Goal: Transaction & Acquisition: Purchase product/service

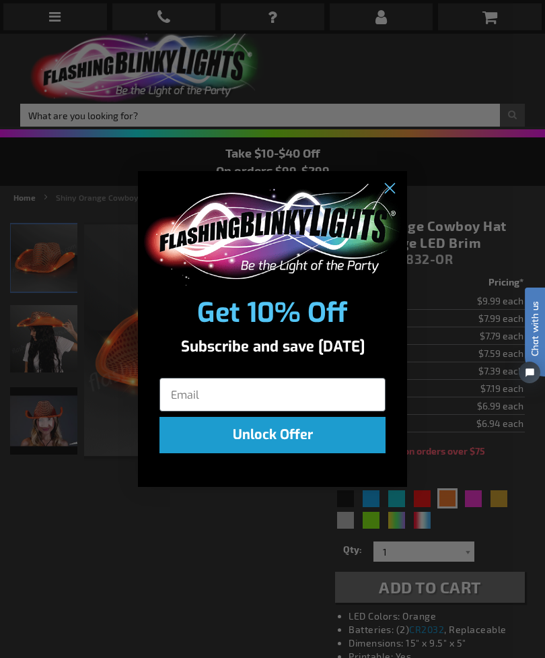
click at [390, 190] on circle "Close dialog" at bounding box center [390, 188] width 22 height 22
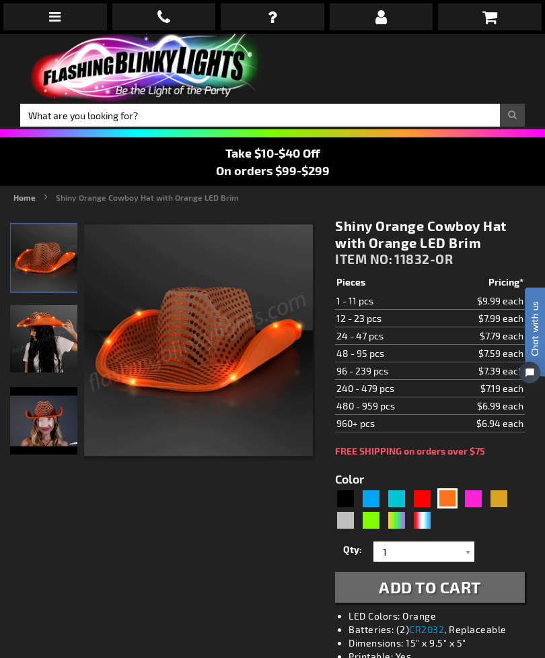
click at [27, 200] on link "Home" at bounding box center [24, 197] width 22 height 9
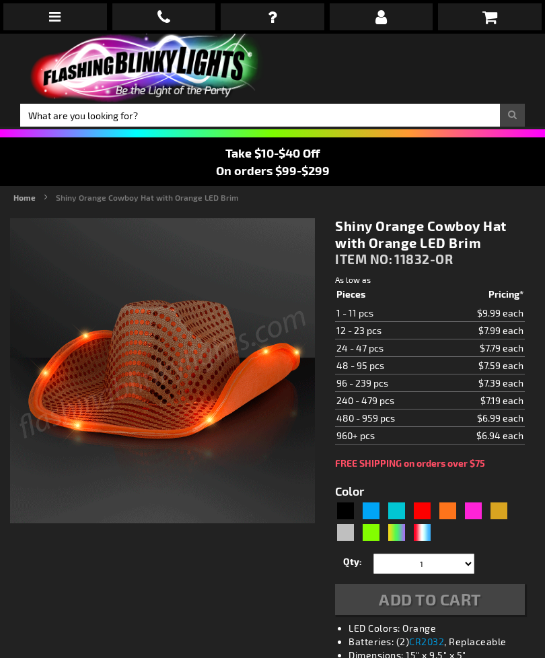
type input "5637"
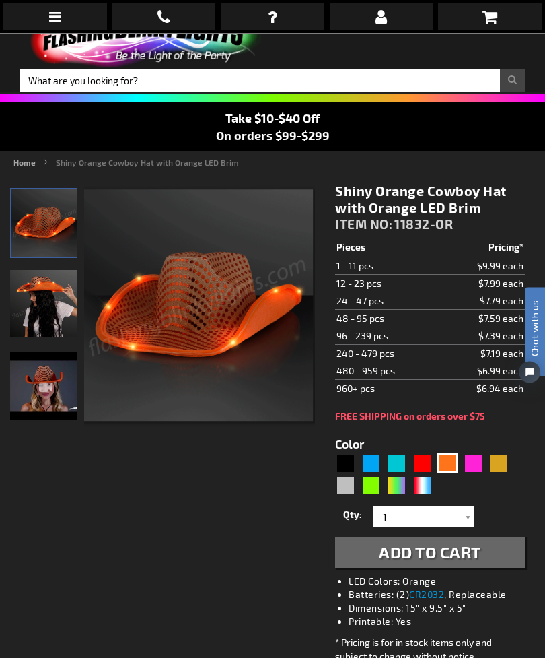
scroll to position [24, 0]
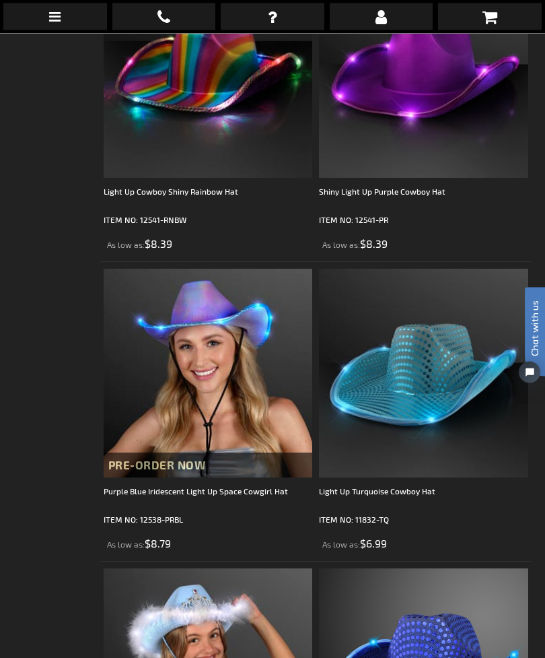
scroll to position [1847, 0]
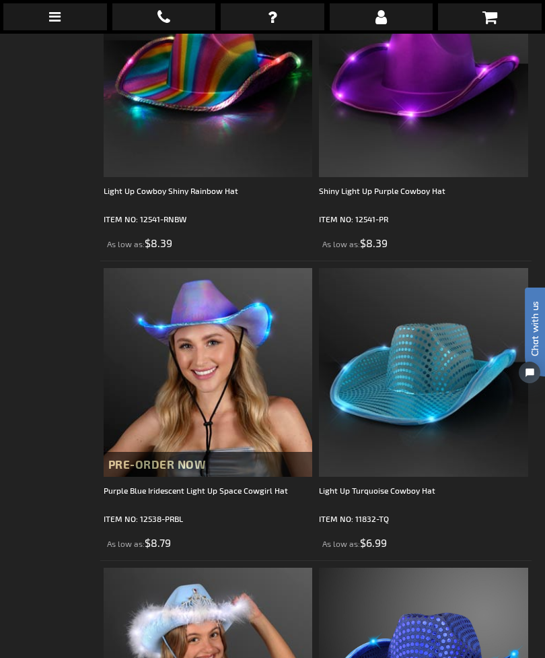
click at [90, 497] on div "Checkout as a new customer Creating an account has many benefits: See order and…" at bounding box center [272, 595] width 518 height 4470
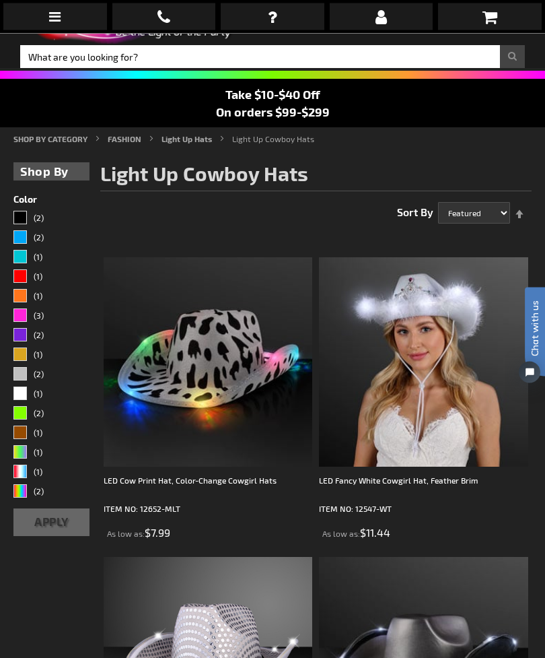
scroll to position [0, 0]
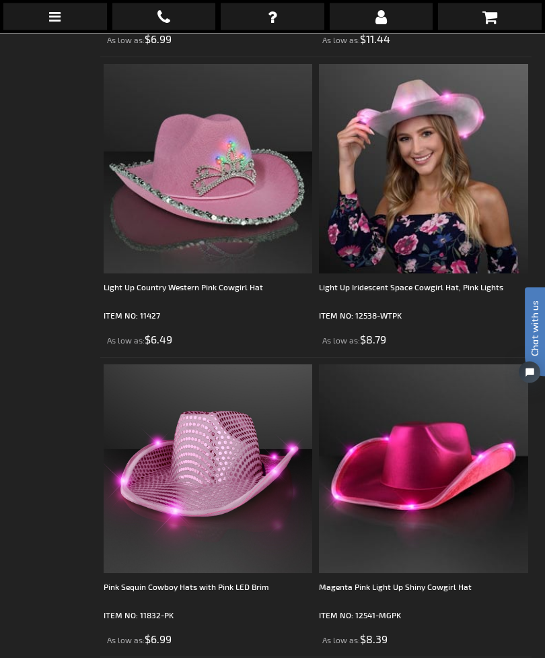
scroll to position [1157, 0]
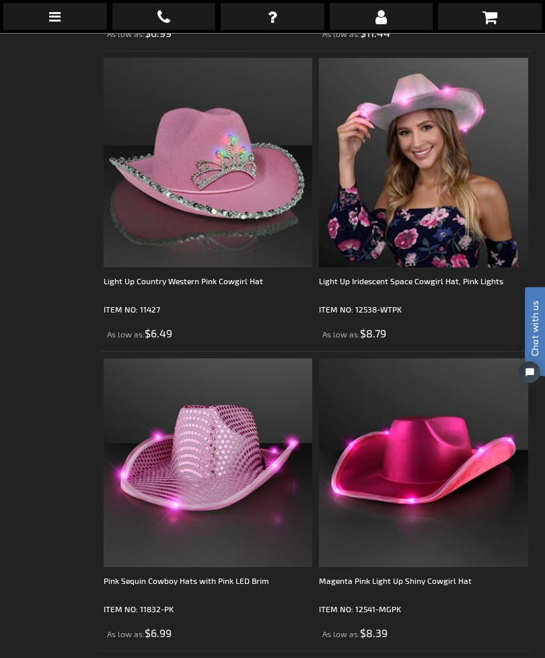
click at [197, 498] on img at bounding box center [208, 463] width 209 height 209
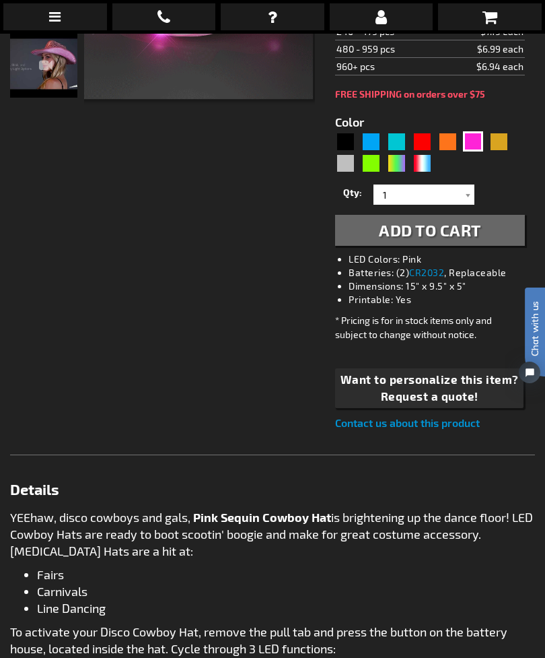
scroll to position [364, 0]
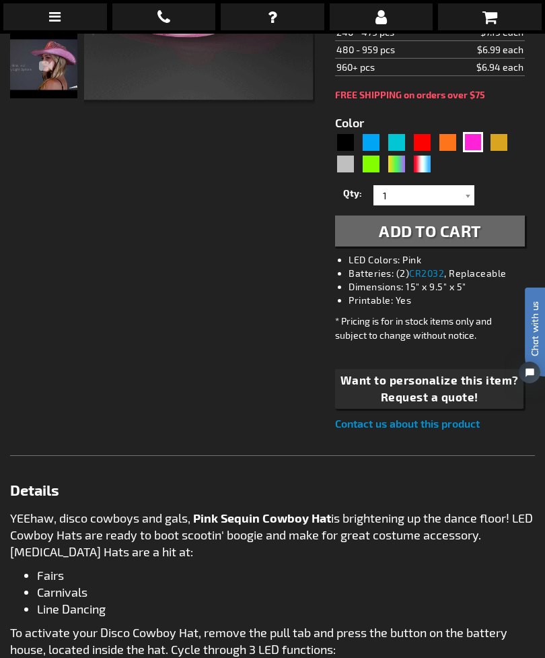
click at [135, 337] on div "Checkout as a new customer Creating an account has many benefits: See order and…" at bounding box center [272, 441] width 525 height 1180
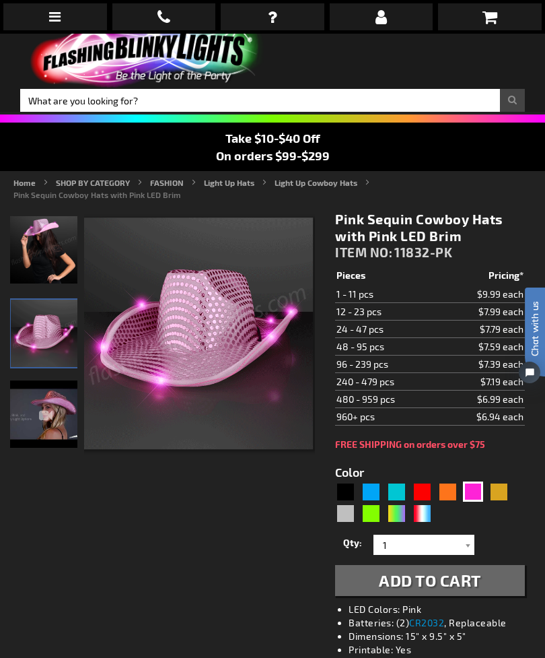
scroll to position [0, 0]
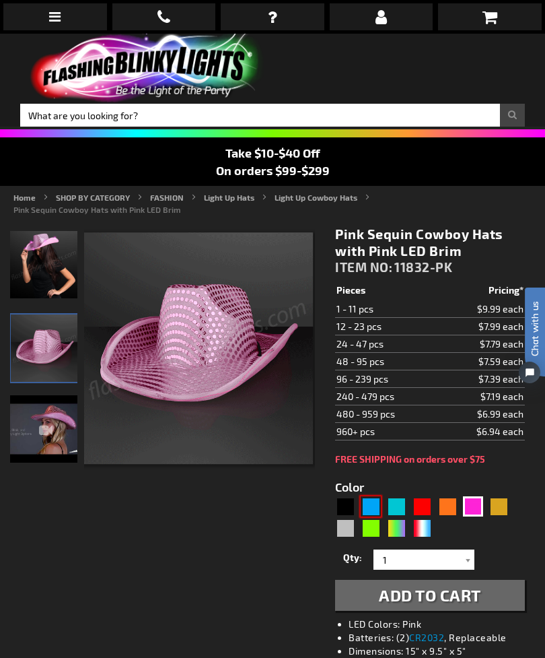
click at [362, 510] on div "Blue" at bounding box center [371, 506] width 20 height 20
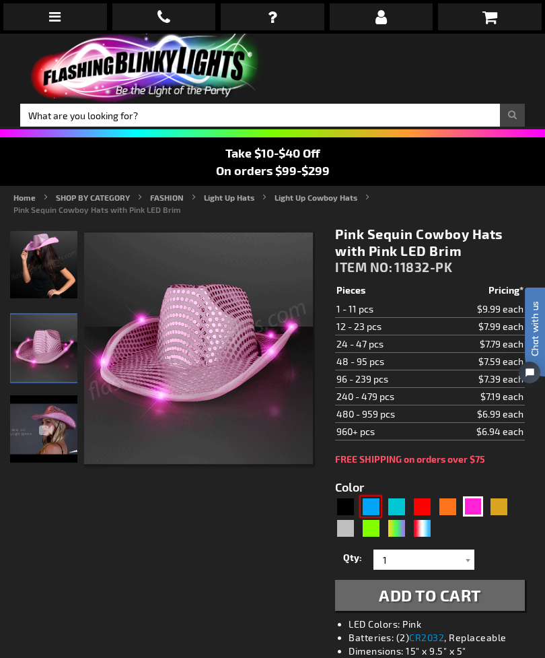
type input "5629"
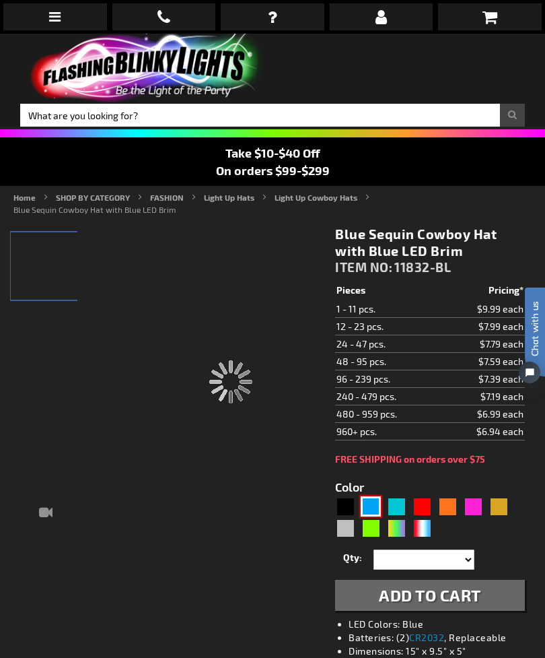
type input "11832-BL"
type input "Customize - Blue Sequin Cowboy Hat with Blue LED Brim - ITEM NO: 11832-BL"
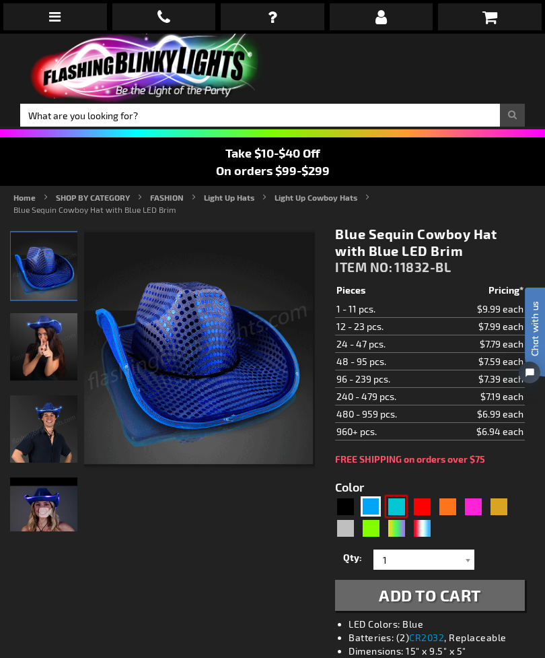
click at [395, 508] on div "Turquoise" at bounding box center [396, 506] width 20 height 20
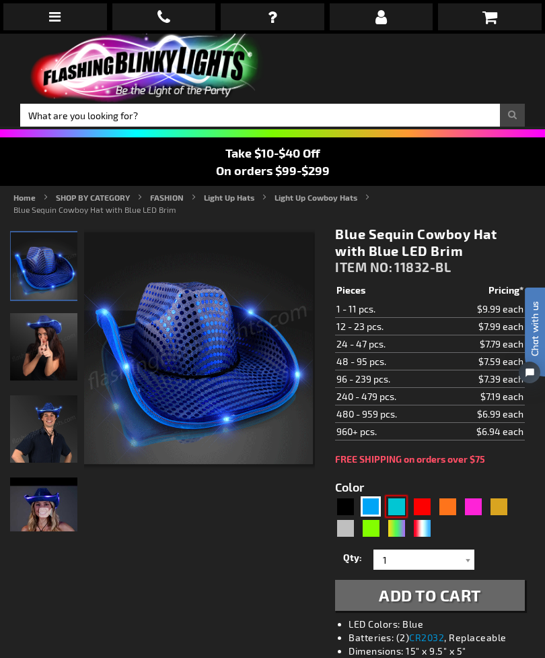
type input "5653"
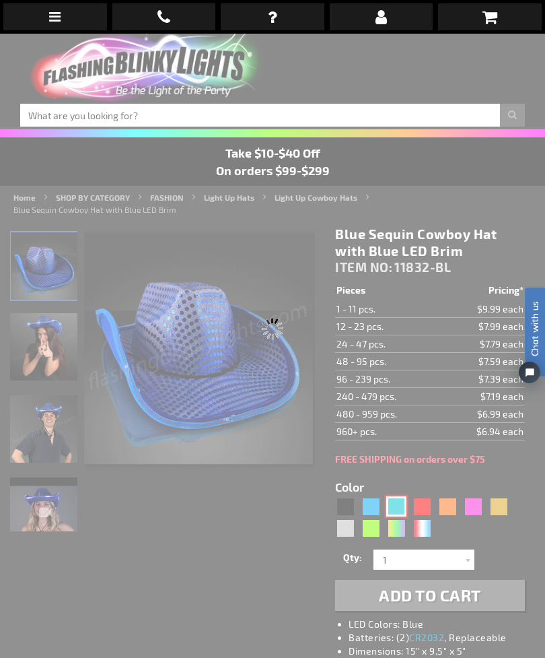
type input "11832-TQ"
type input "Customize - Light Up Turquoise Cowboy Hat - ITEM NO: 11832-TQ"
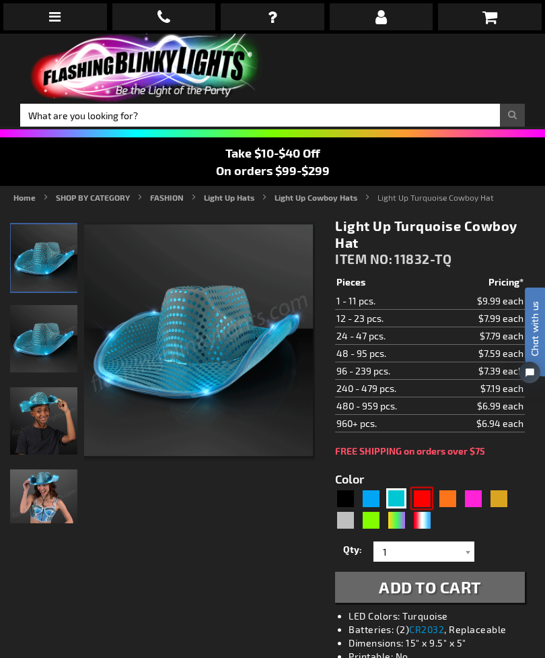
click at [417, 507] on div "Red" at bounding box center [422, 498] width 20 height 20
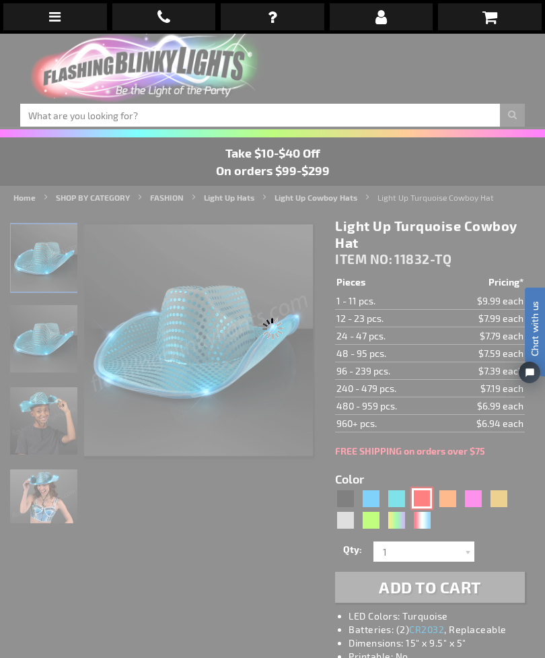
type input "5641"
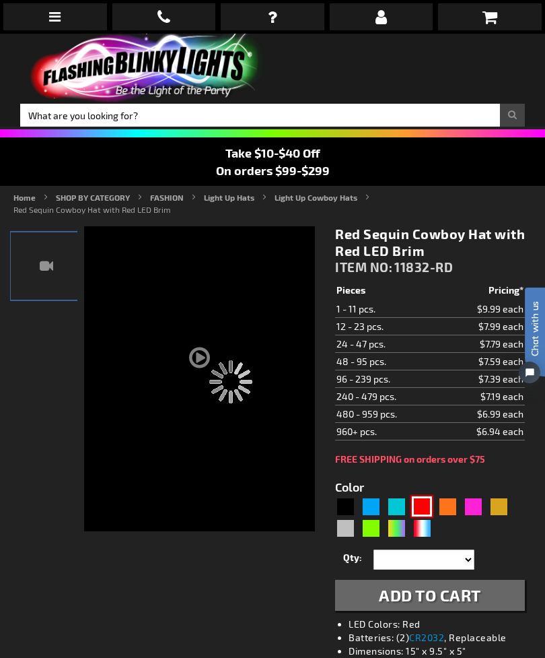
type input "11832-RD"
type input "Customize - Red Sequin Cowboy Hat with Red LED Brim - ITEM NO: 11832-RD"
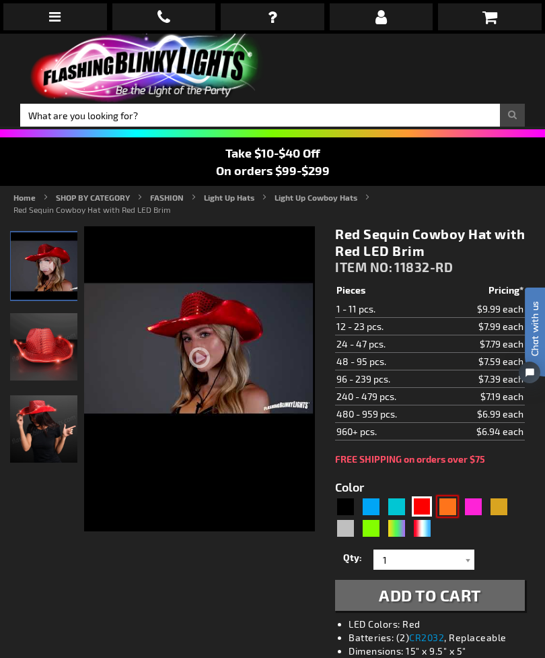
click at [446, 502] on div "Orange" at bounding box center [448, 506] width 20 height 20
type input "5637"
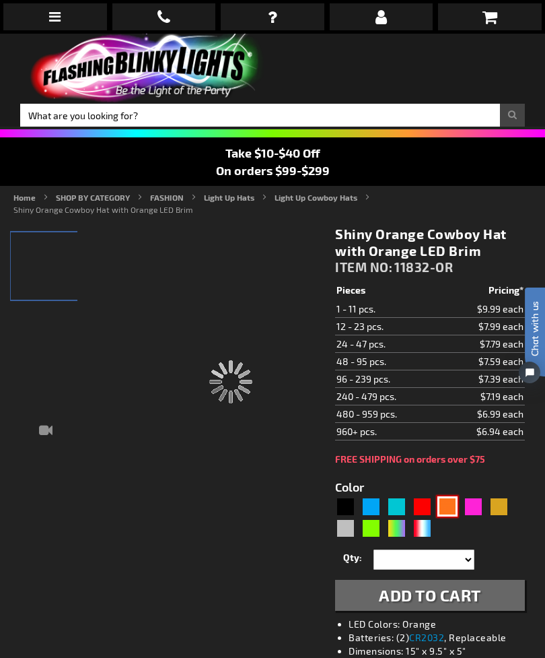
type input "11832-OR"
type input "Customize - Shiny Orange Cowboy Hat with Orange LED Brim - ITEM NO: 11832-OR"
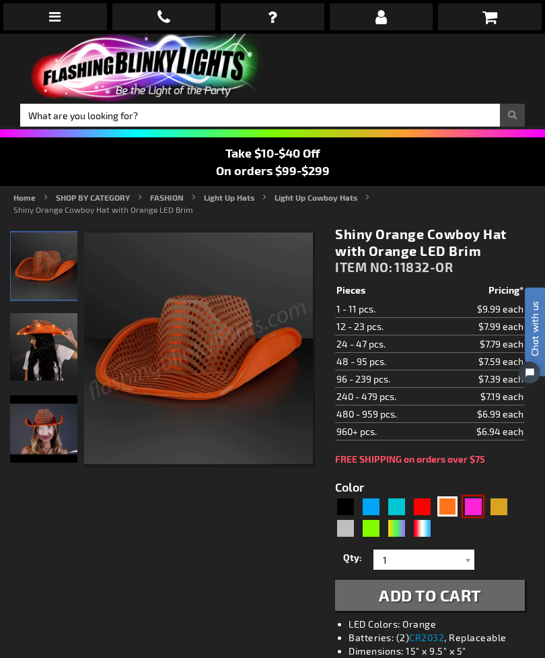
click at [469, 515] on div "Pink" at bounding box center [473, 506] width 20 height 20
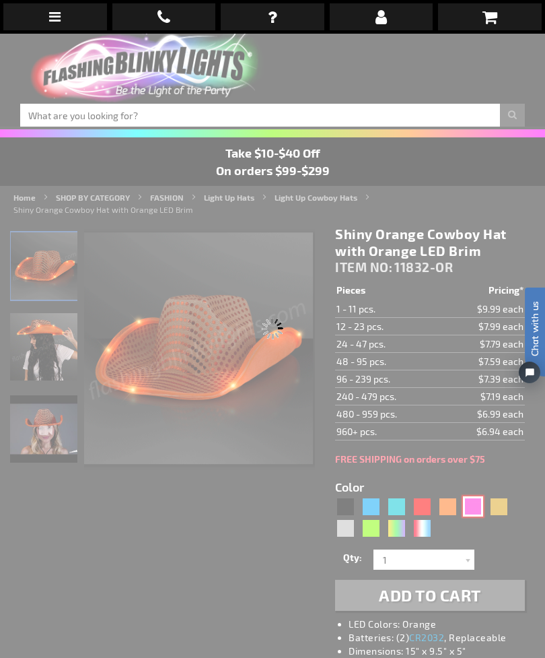
type input "5639"
type input "11832-PK"
type input "Customize - Pink Sequin Cowboy Hats with Pink LED Brim - ITEM NO: 11832-PK"
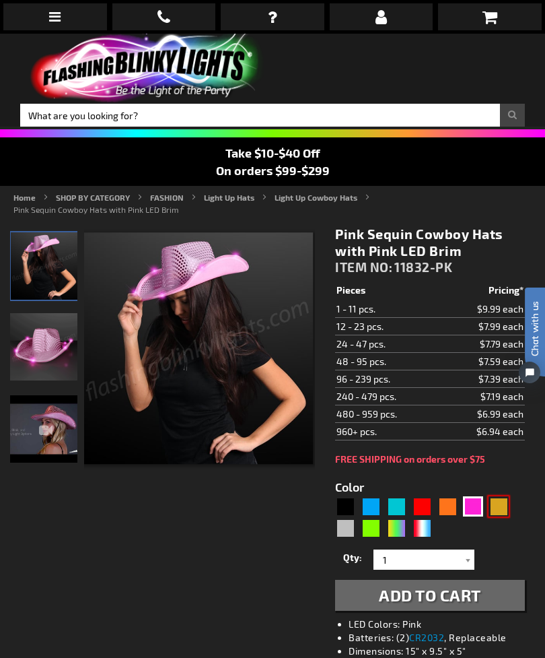
click at [494, 509] on div "Gold" at bounding box center [499, 506] width 20 height 20
type input "5633"
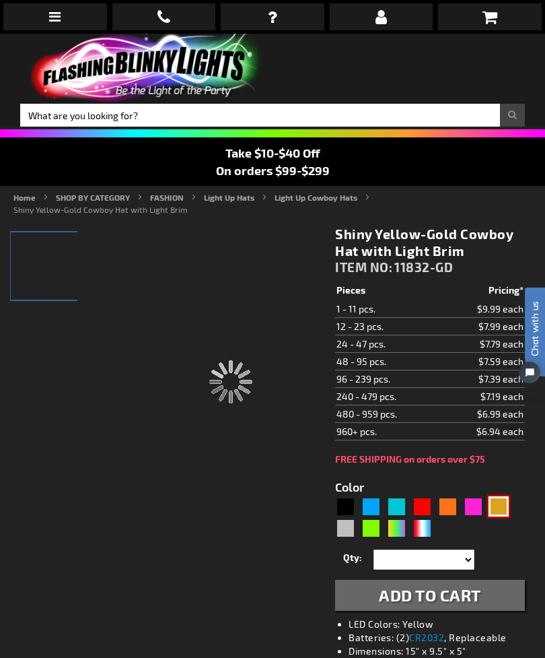
type input "11832-GD"
type input "Customize - Shiny Yellow-Gold Cowboy Hat with Light Brim - ITEM NO: 11832-GD"
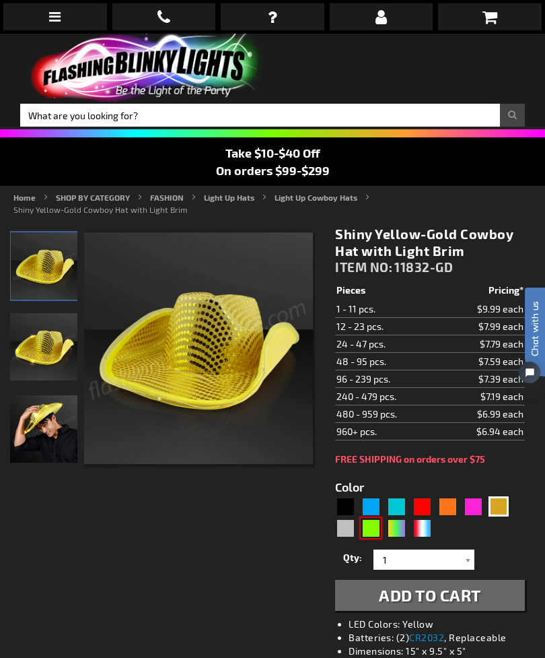
click at [366, 537] on div "Green" at bounding box center [371, 528] width 20 height 20
type input "5648"
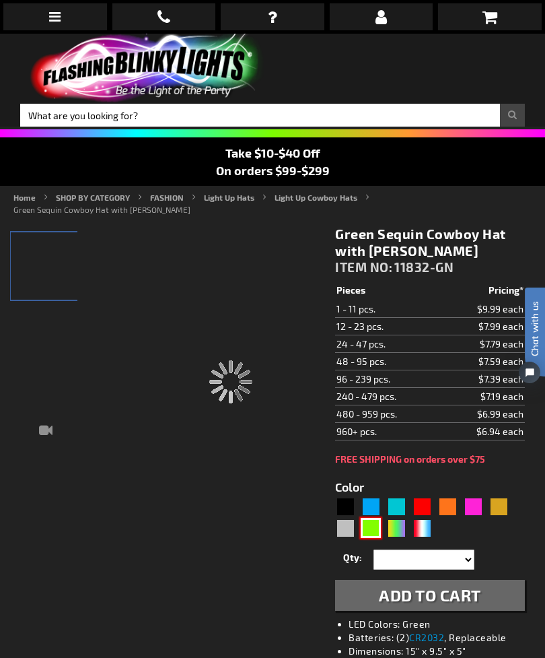
type input "11832-GN"
type input "Customize - Green Sequin Cowboy Hat with Jade LED Brim - ITEM NO: 11832-GN"
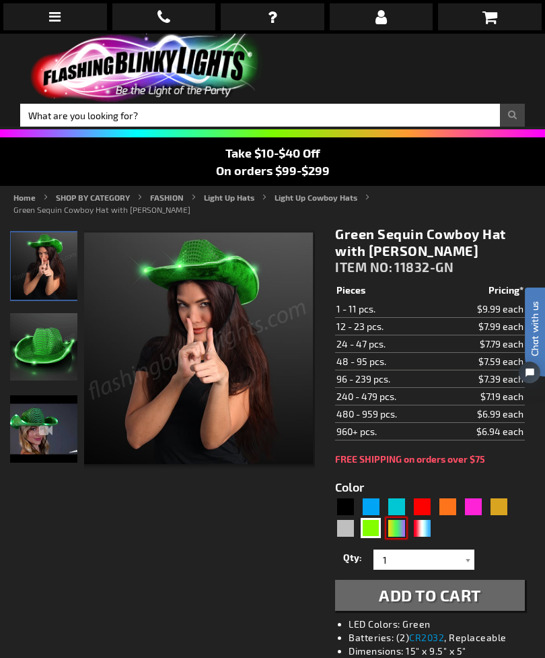
click at [395, 535] on div "PGG" at bounding box center [396, 528] width 20 height 20
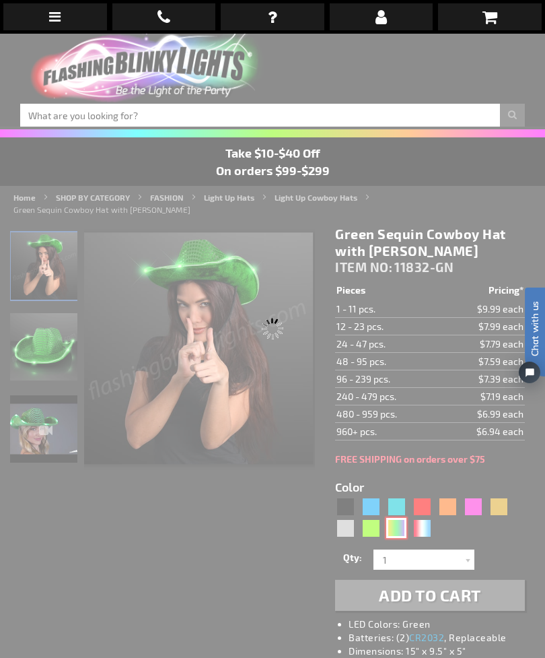
type input "5638"
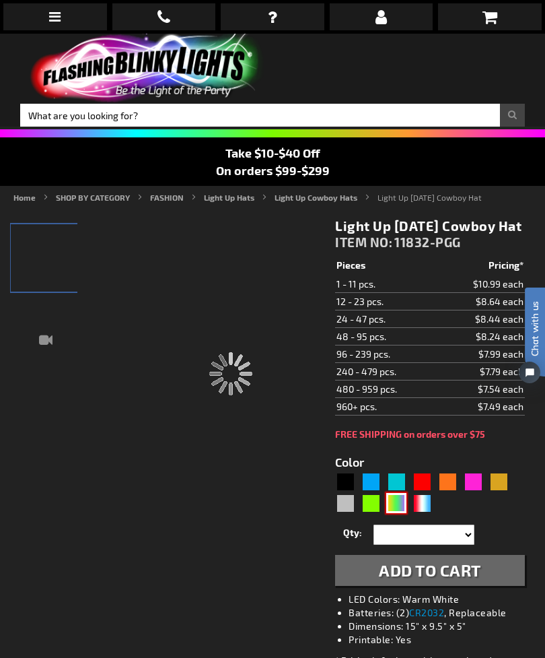
type input "11832-PGG"
type input "Customize - Light Up Mardi Gras Cowboy Hat - ITEM NO: 11832-PGG"
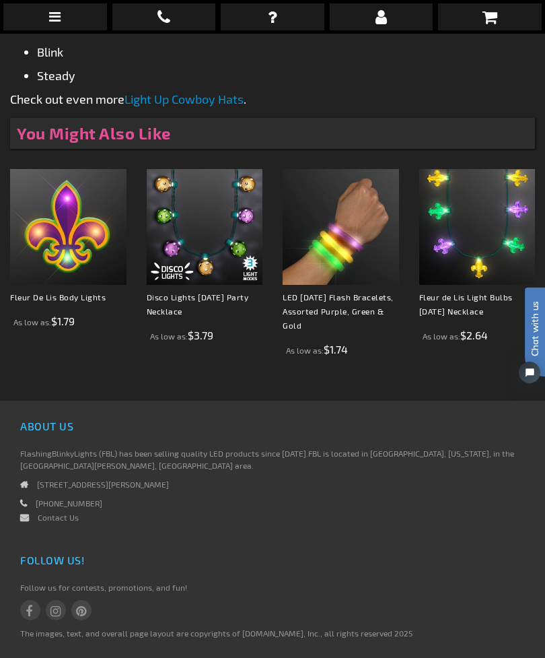
scroll to position [995, 0]
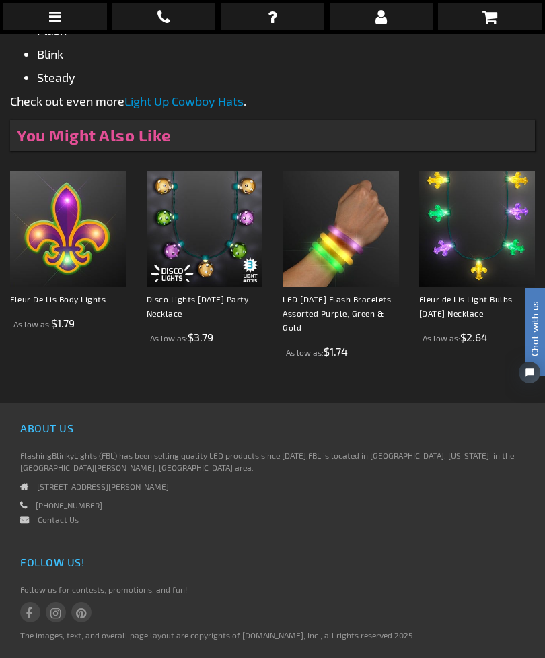
click at [186, 177] on div "You Might Also Like Fleur De Lis Body Lights As low as $1.79 Disco Lights Mardi…" at bounding box center [272, 248] width 525 height 256
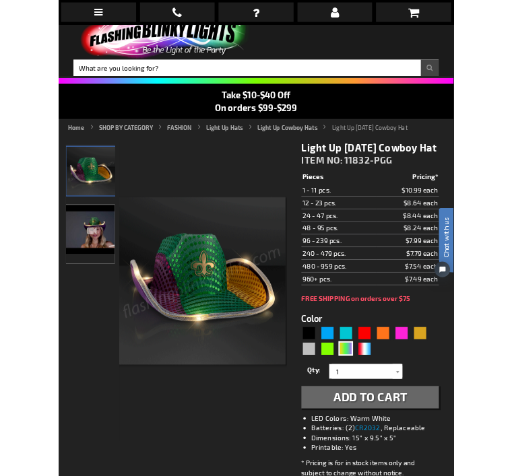
scroll to position [126, 0]
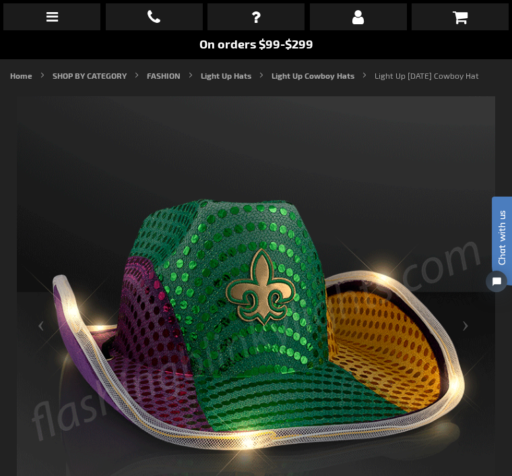
scroll to position [169, 0]
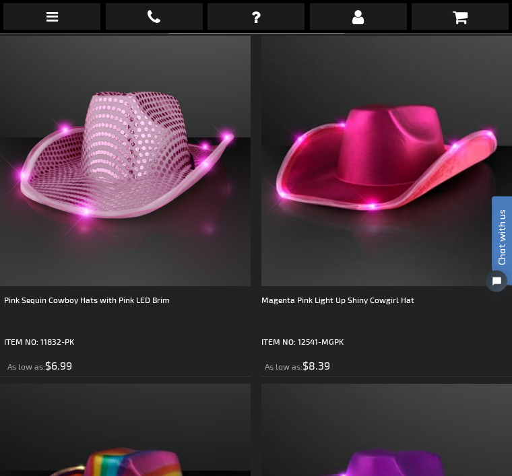
scroll to position [1665, 0]
click at [78, 366] on div "As low as $6.99" at bounding box center [127, 365] width 246 height 15
click at [191, 224] on img at bounding box center [125, 161] width 250 height 250
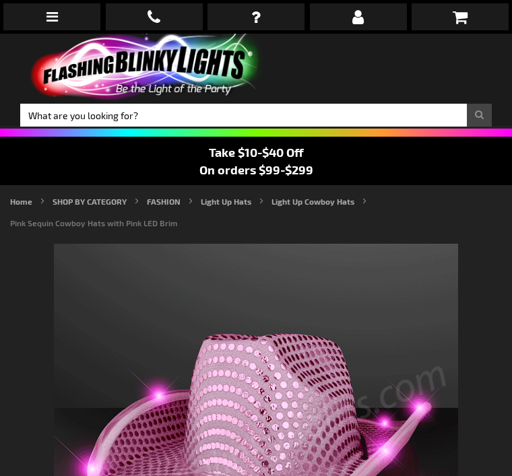
type input "5639"
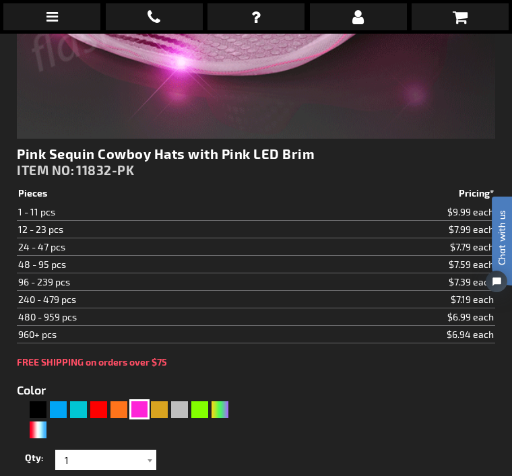
scroll to position [732, 0]
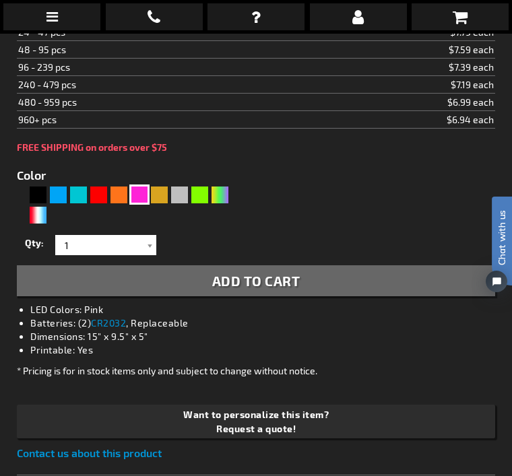
click at [322, 278] on button "Add to Cart" at bounding box center [256, 280] width 478 height 31
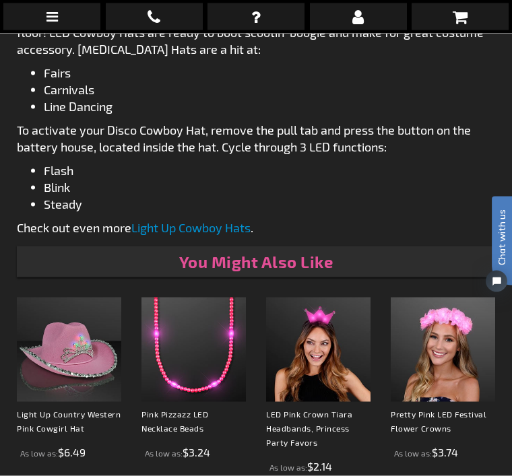
scroll to position [1353, 0]
